Goal: Check status: Check status

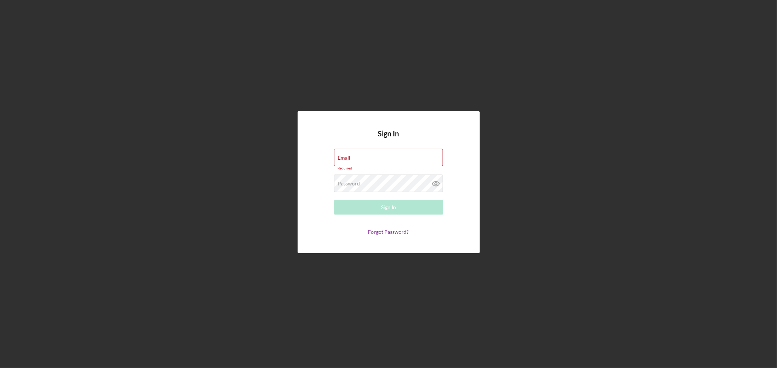
type input "[PERSON_NAME][EMAIL_ADDRESS][DOMAIN_NAME]"
click at [390, 205] on div "Sign In" at bounding box center [388, 207] width 15 height 15
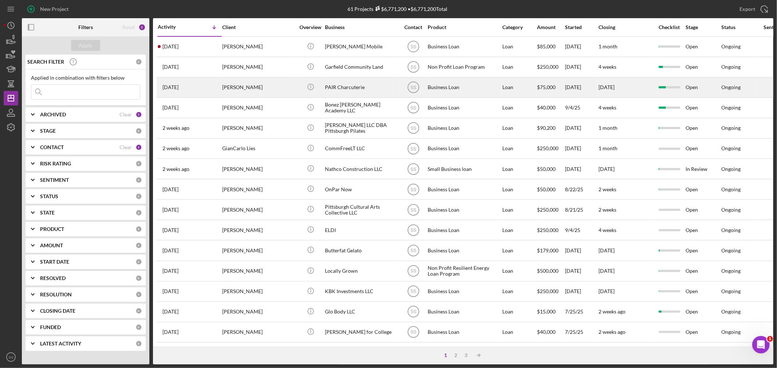
click at [252, 89] on div "[PERSON_NAME]" at bounding box center [258, 87] width 73 height 19
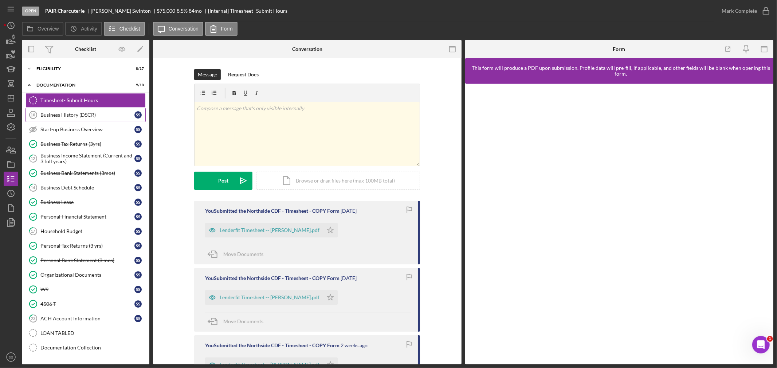
click at [68, 118] on div "Business History (DSCR)" at bounding box center [87, 115] width 94 height 6
